Goal: Obtain resource: Obtain resource

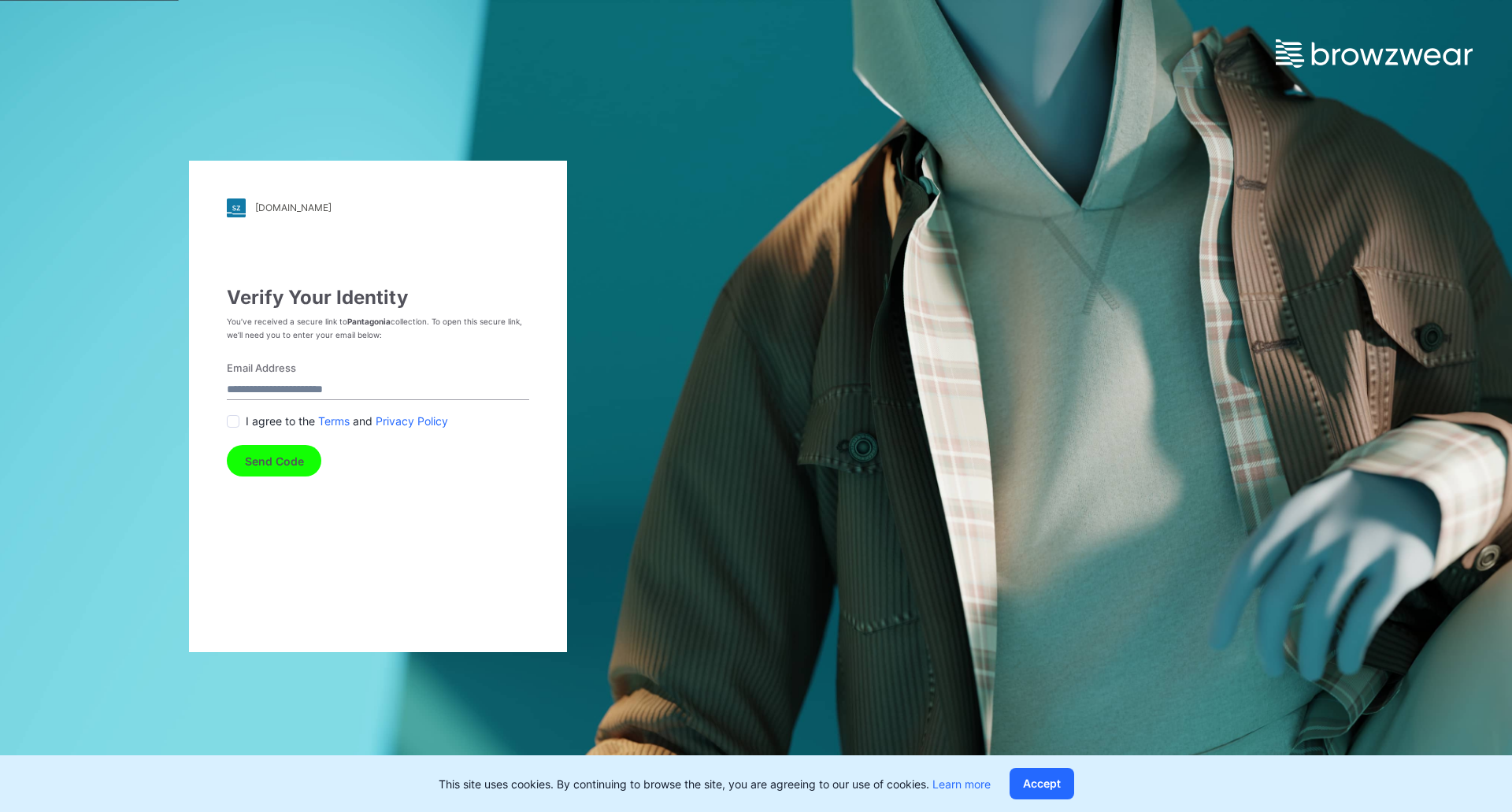
click at [311, 383] on input "Email Address" at bounding box center [377, 389] width 302 height 21
type input "**********"
drag, startPoint x: 234, startPoint y: 421, endPoint x: 284, endPoint y: 490, distance: 85.2
click at [234, 422] on span at bounding box center [233, 421] width 12 height 12
click at [287, 463] on button "Send Code" at bounding box center [273, 461] width 94 height 31
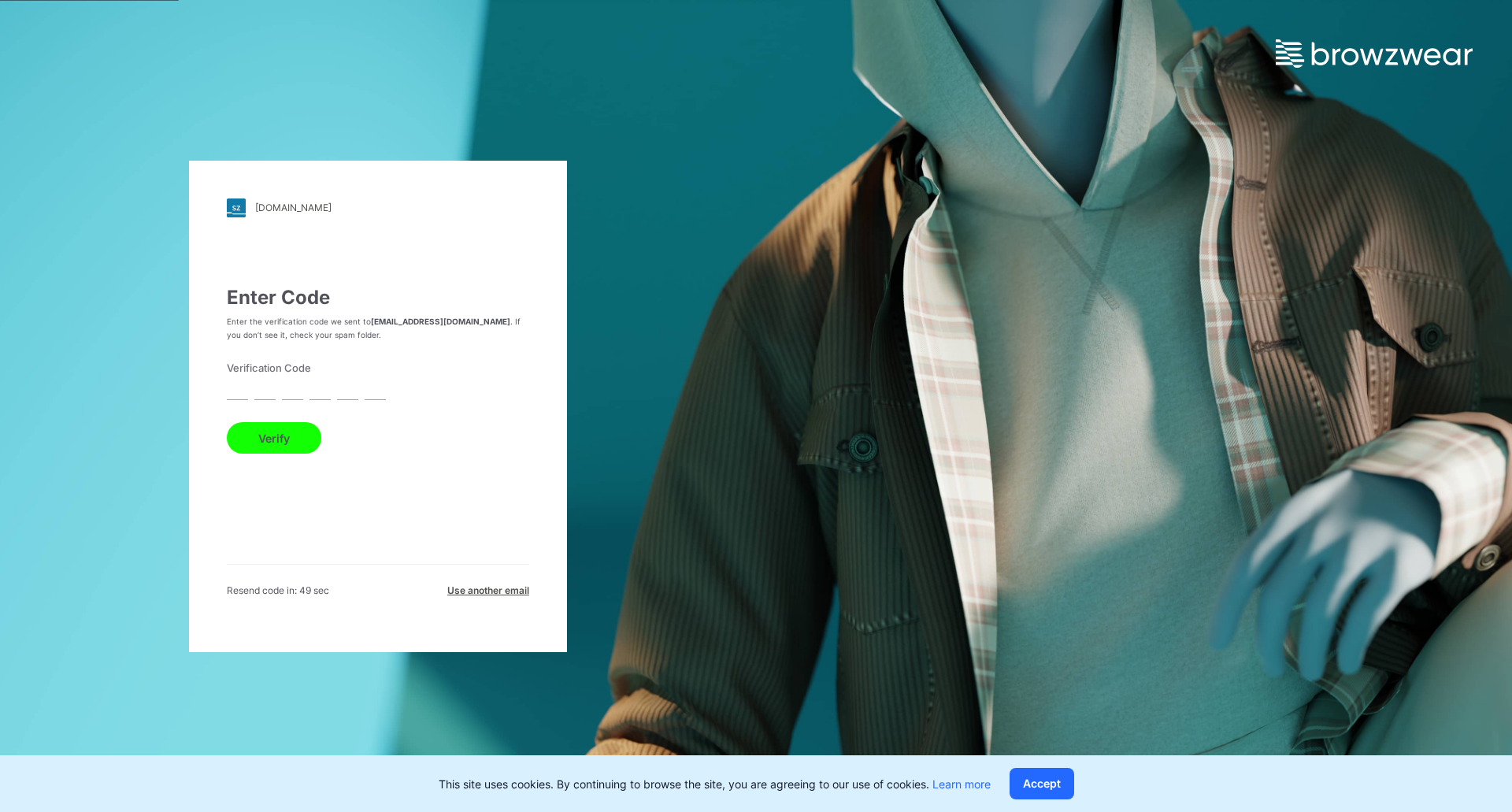
click at [240, 389] on input "text" at bounding box center [237, 389] width 21 height 21
type input "*"
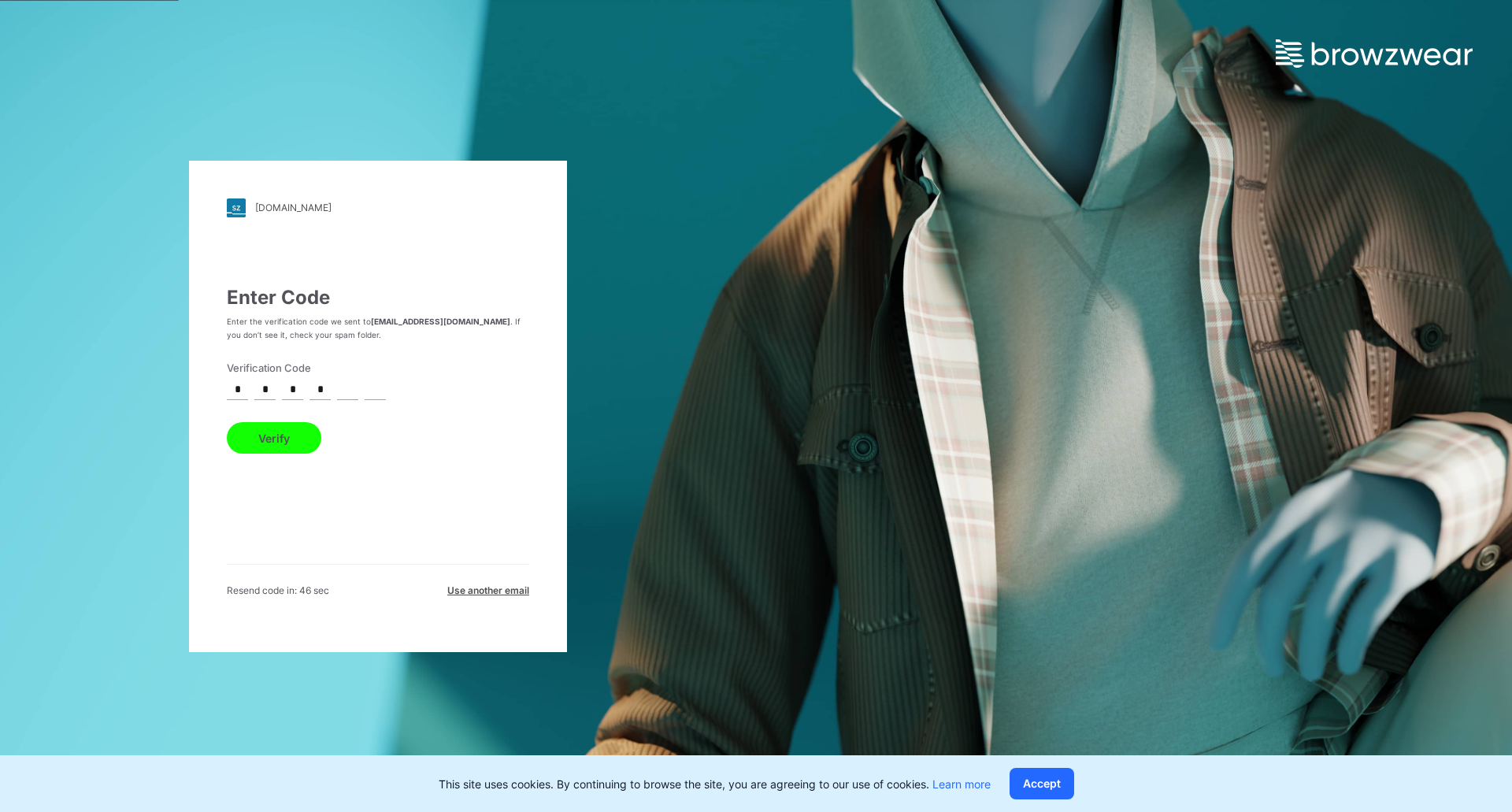
type input "*"
click at [276, 436] on button "Verify" at bounding box center [273, 438] width 94 height 31
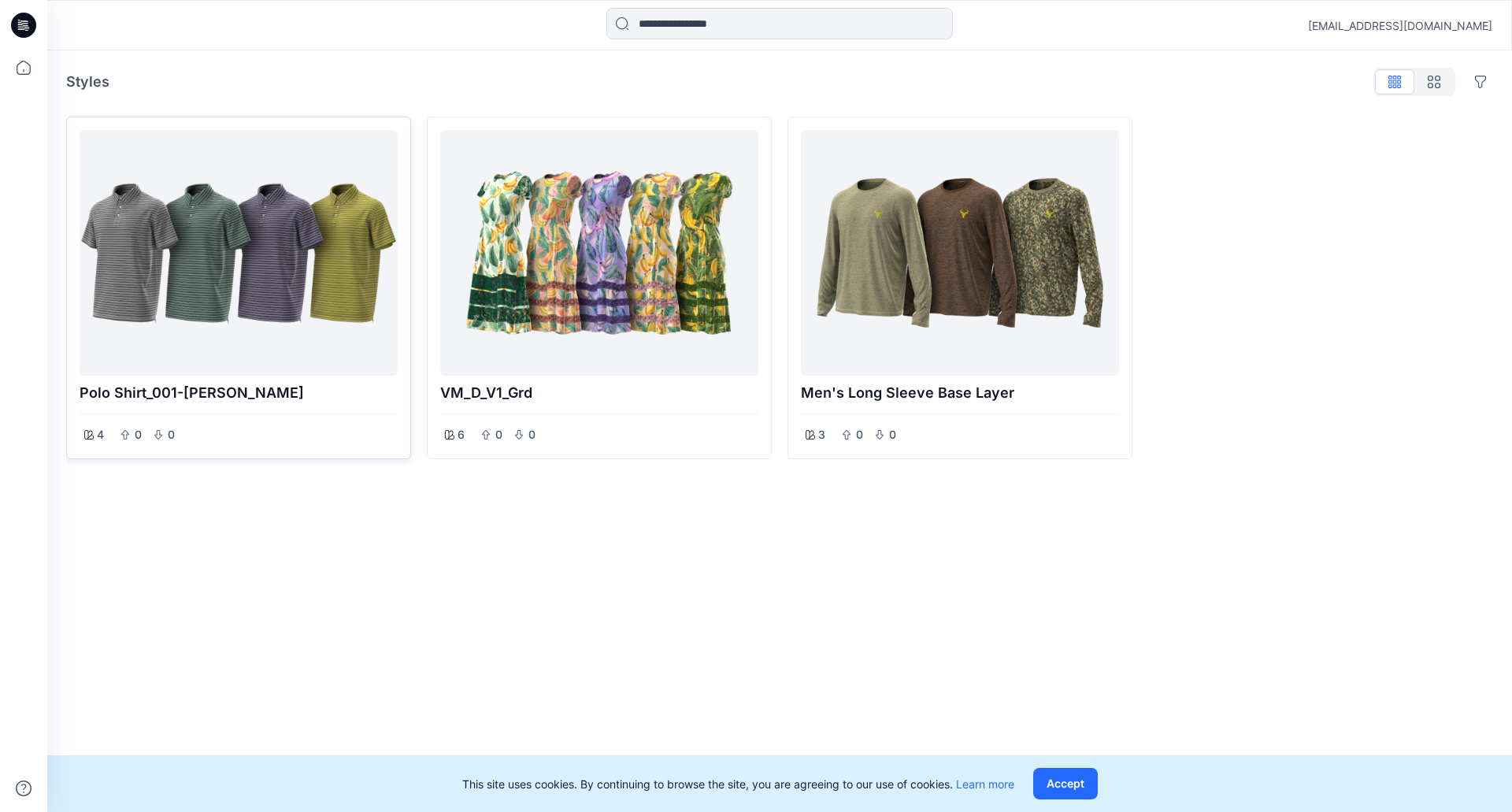
click at [253, 276] on div at bounding box center [239, 253] width 306 height 233
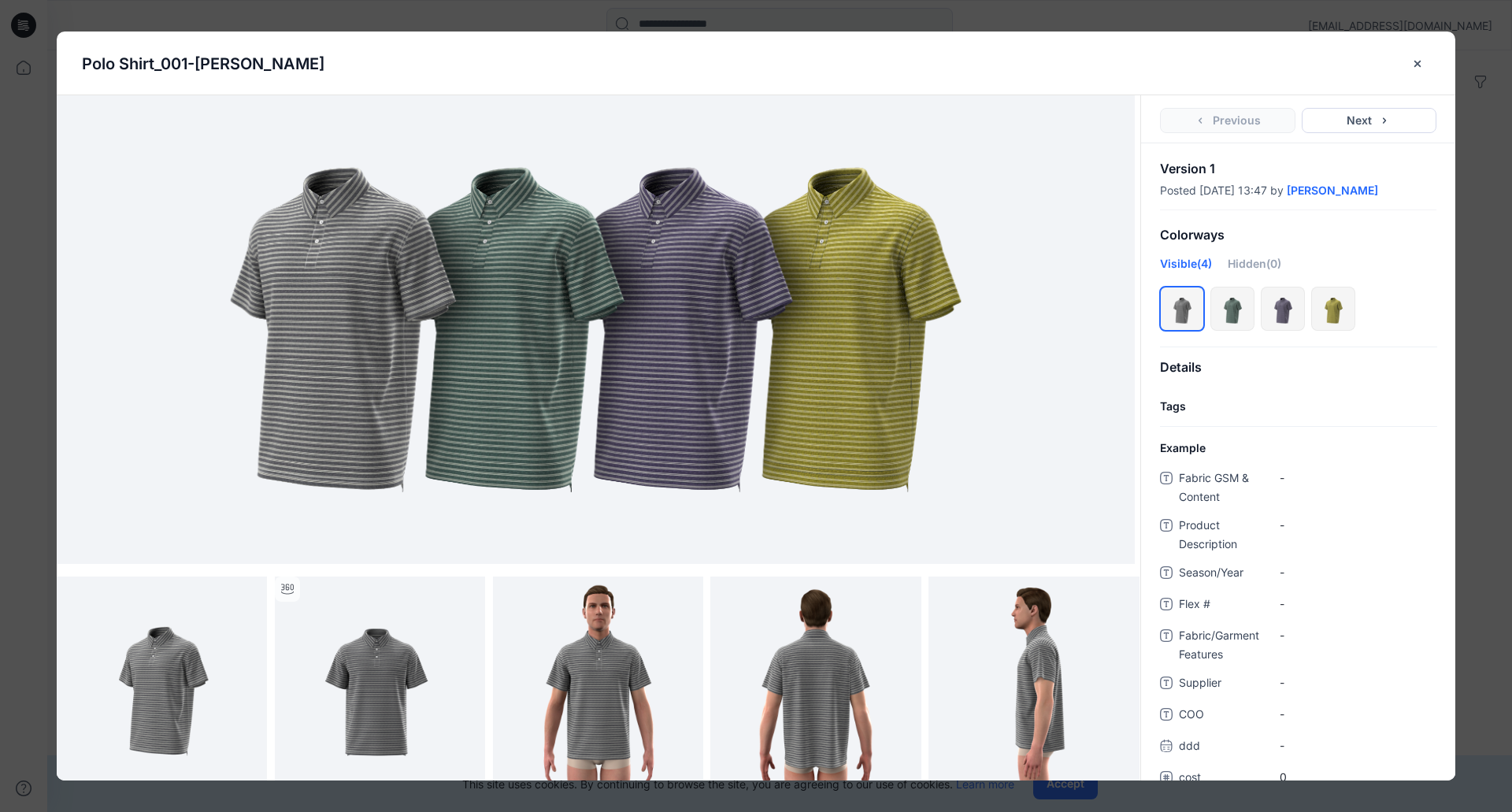
scroll to position [78, 0]
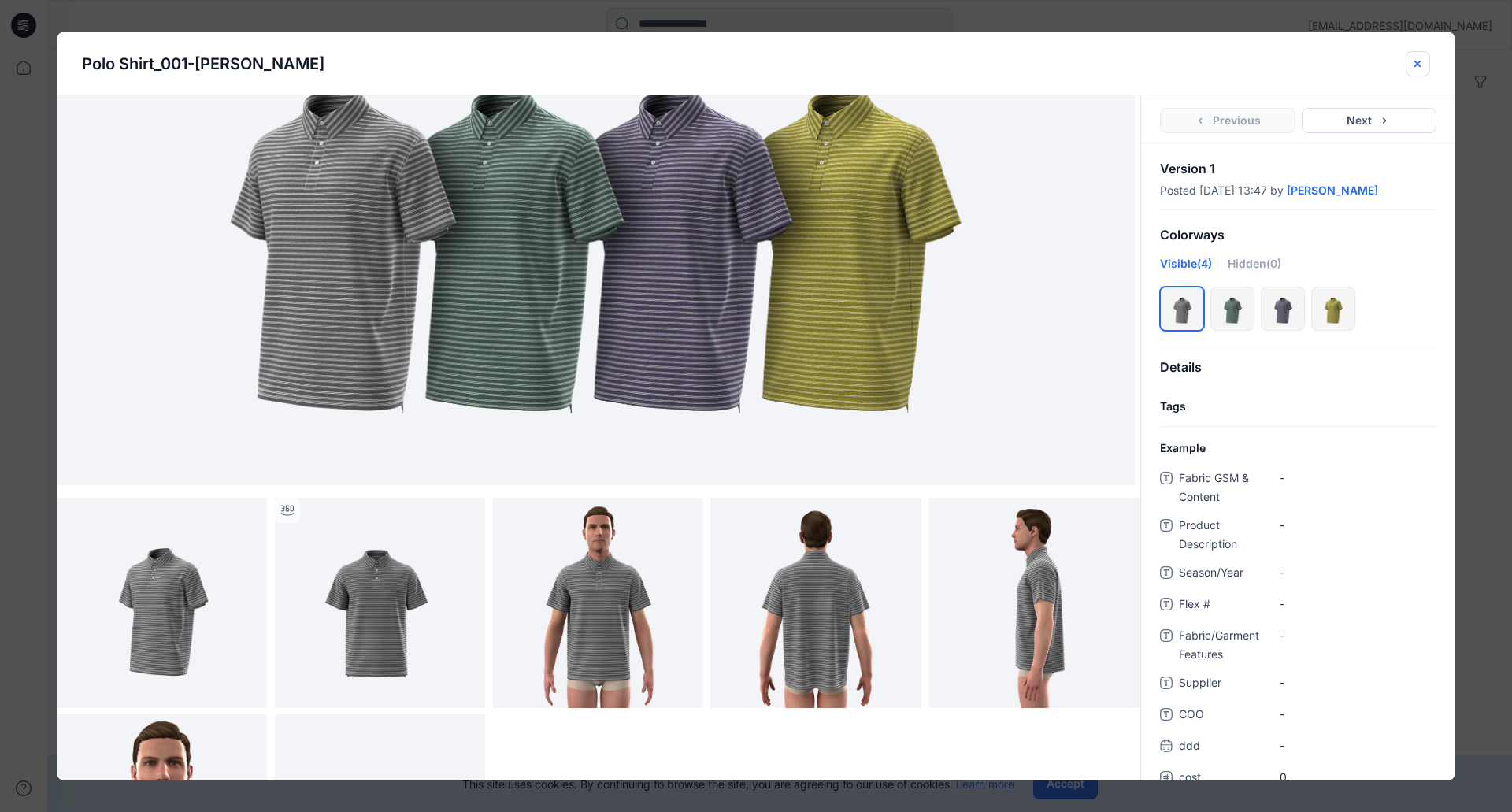
click at [1418, 70] on button "close-btn" at bounding box center [1418, 64] width 24 height 25
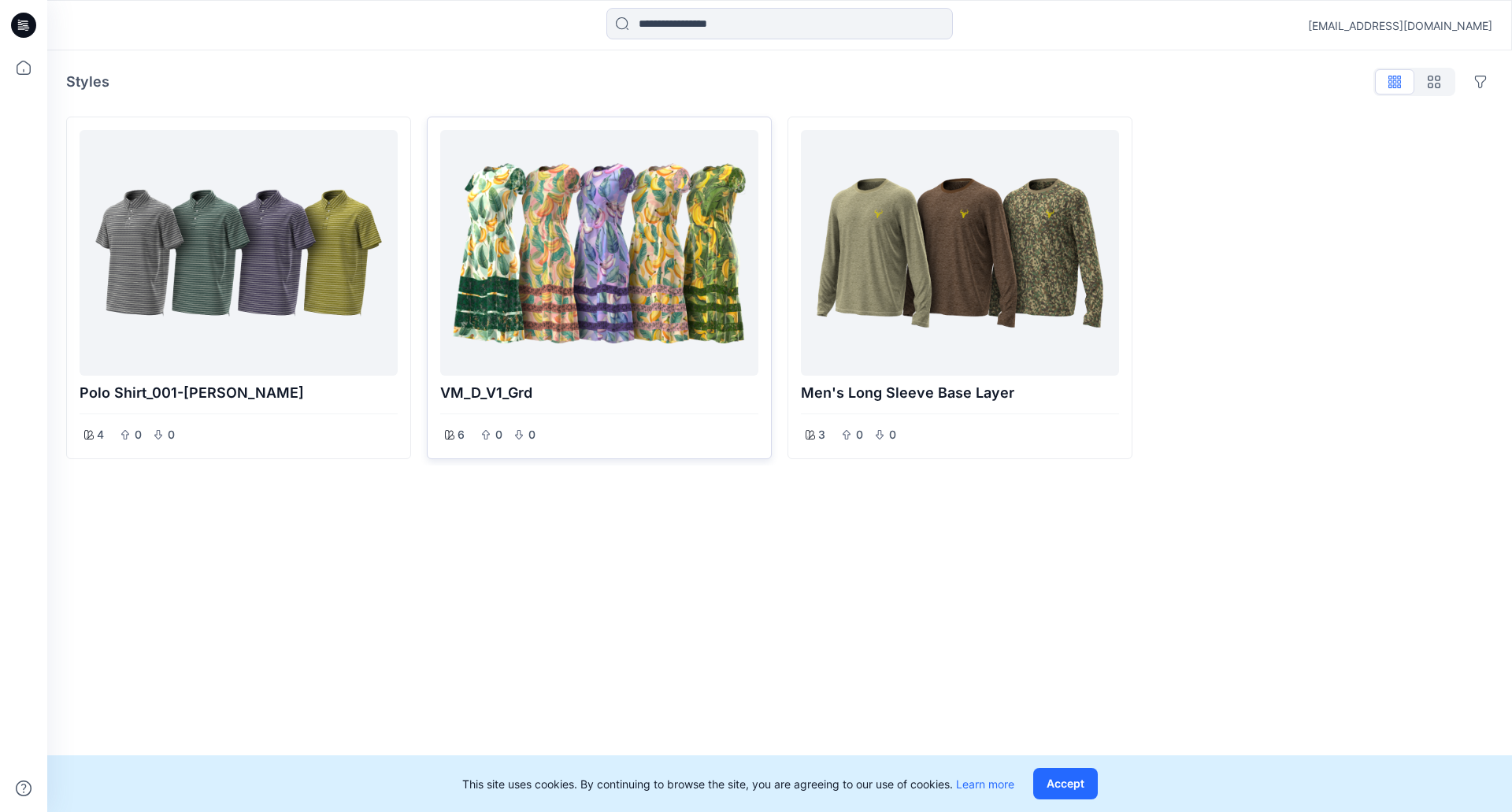
click at [717, 237] on div at bounding box center [599, 253] width 306 height 233
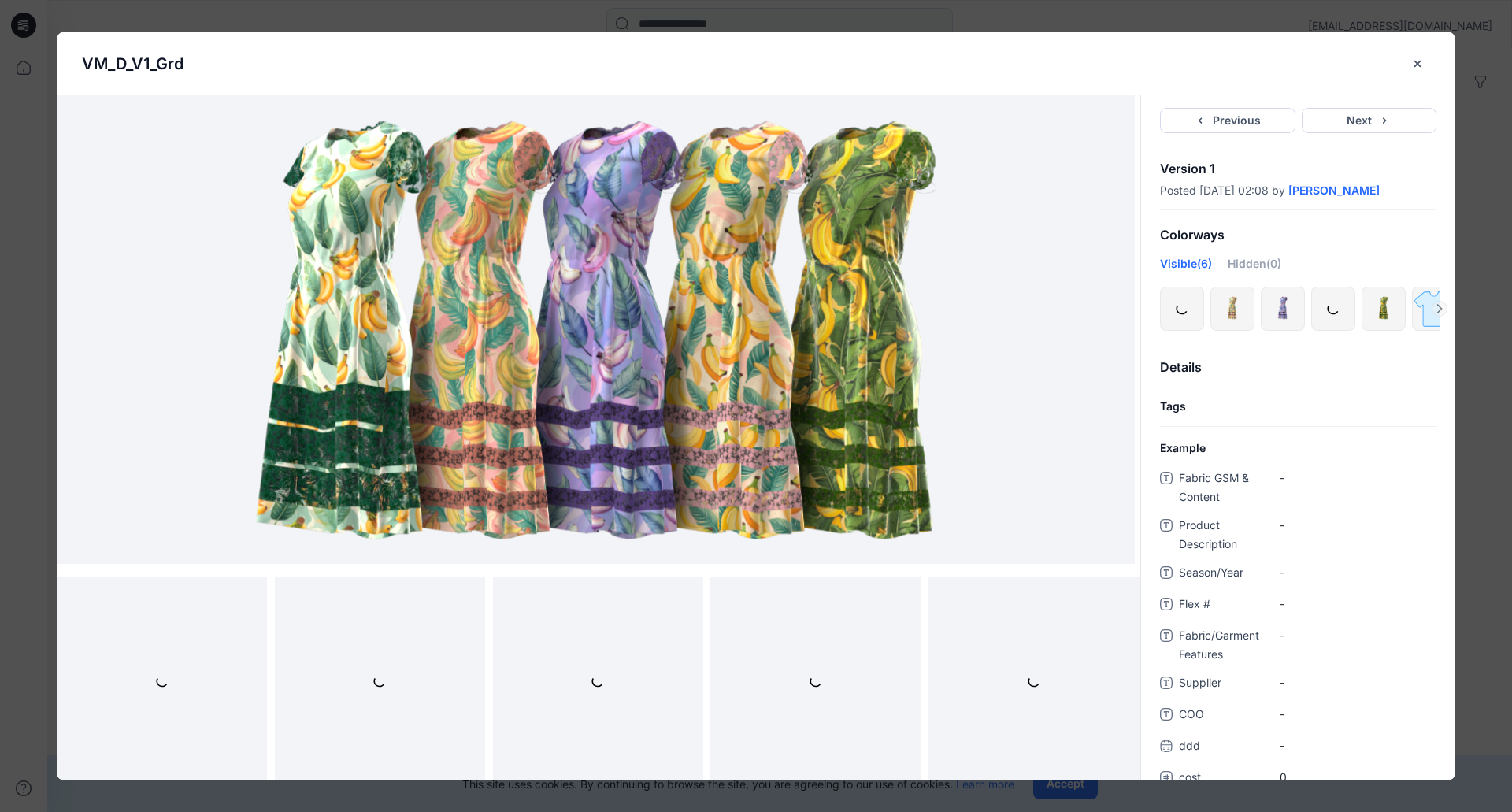
click at [1468, 235] on div "VM_D_V1_Grd Previous Next Version 1 Posted July 23, 2025 02:08 by Arpita Kushwa…" at bounding box center [756, 406] width 1512 height 812
